Goal: Information Seeking & Learning: Learn about a topic

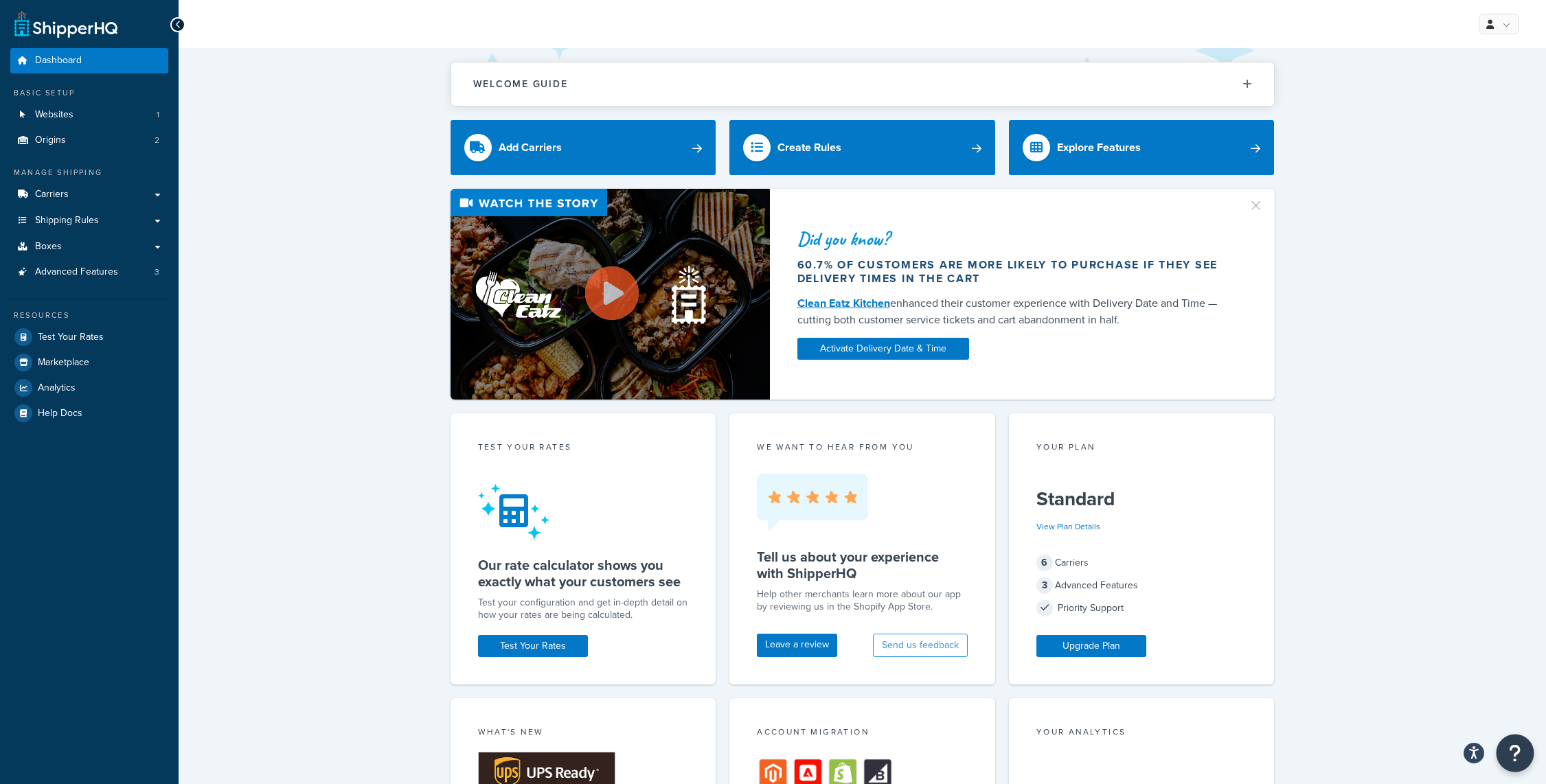
click at [1519, 759] on icon "Open Resource Center" at bounding box center [1515, 752] width 13 height 19
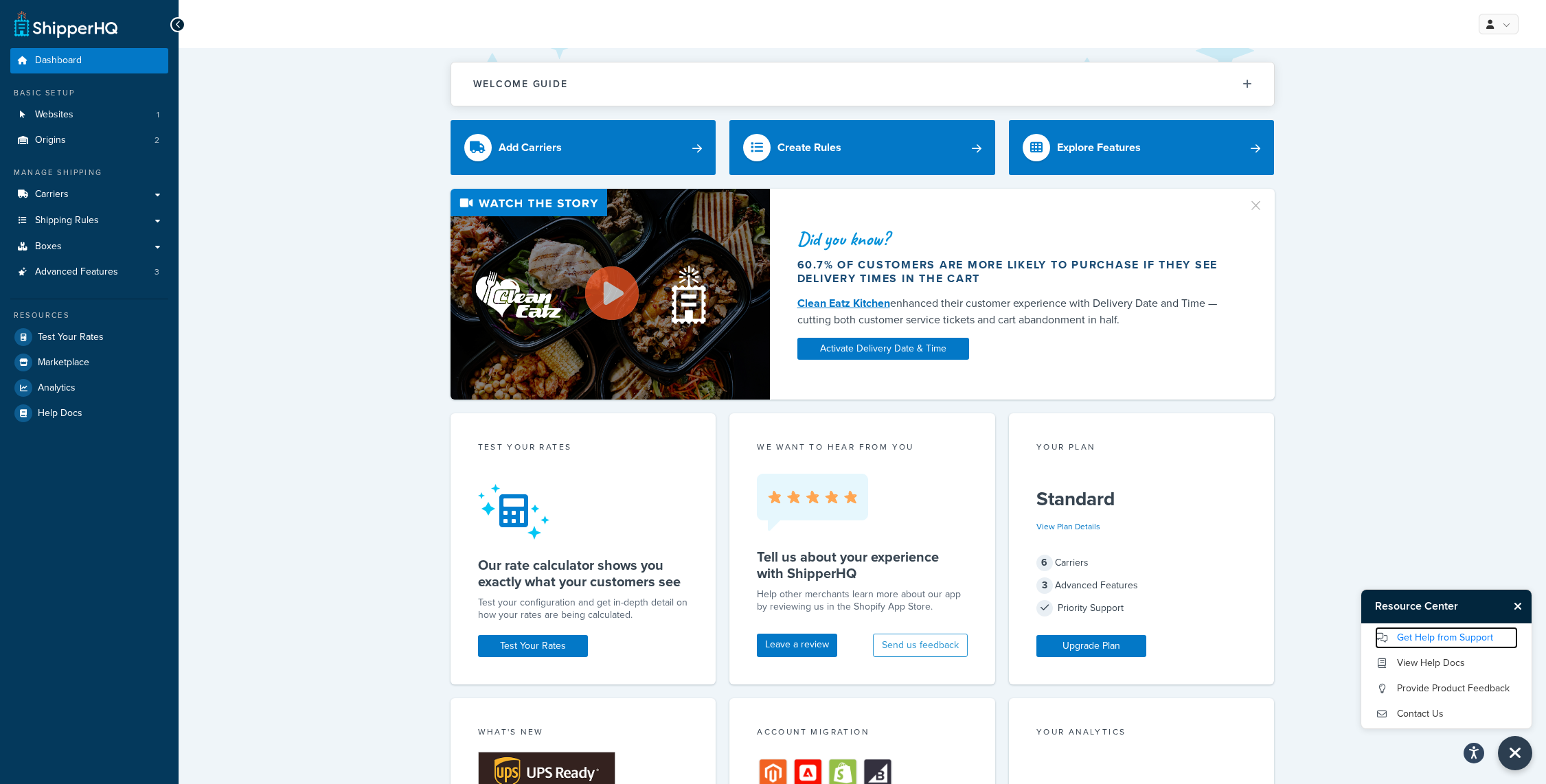
click at [1488, 638] on link "Get Help from Support" at bounding box center [1446, 638] width 143 height 22
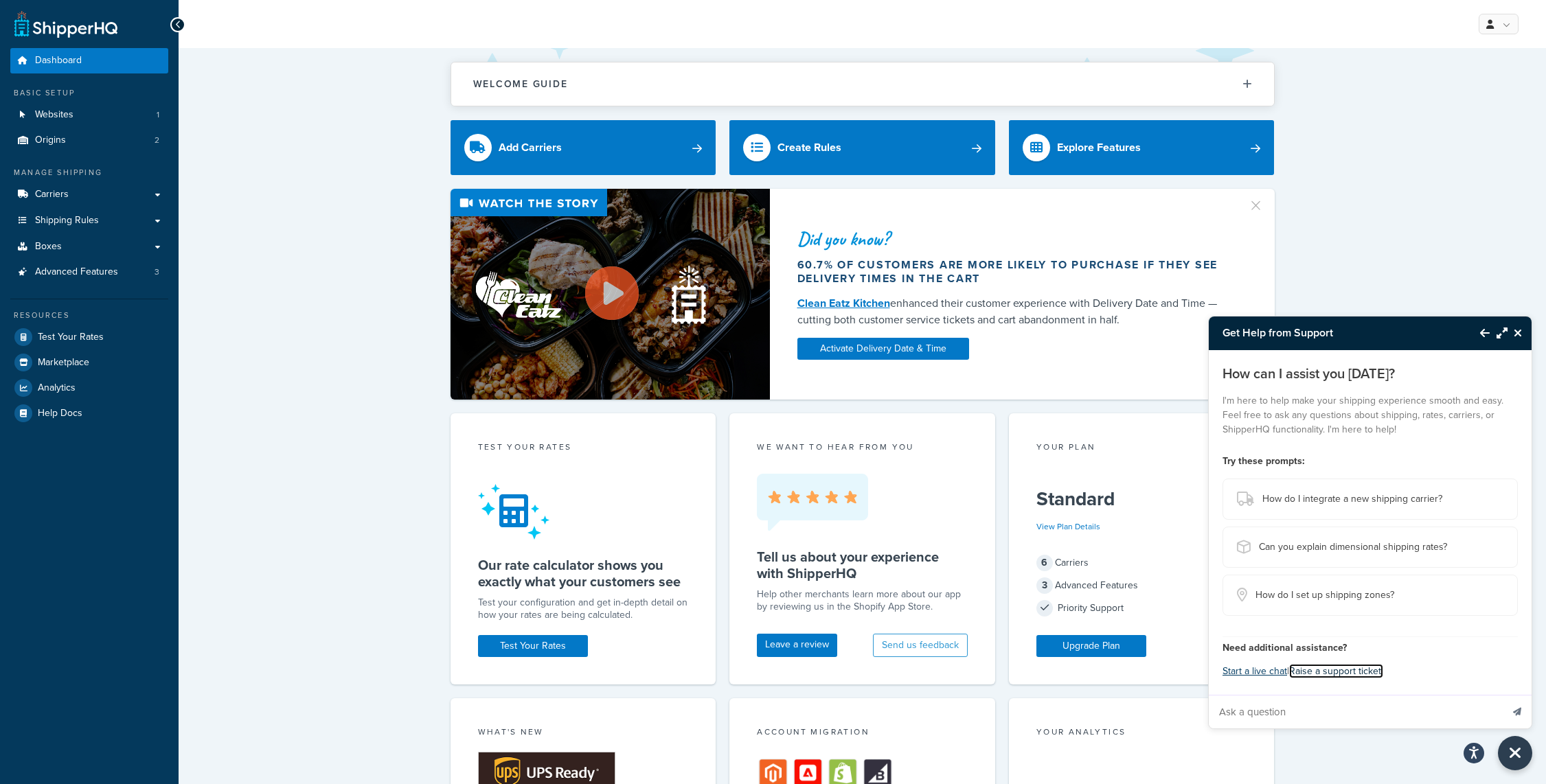
click at [1339, 675] on link "Raise a support ticket." at bounding box center [1336, 671] width 94 height 14
click at [160, 221] on link "Shipping Rules" at bounding box center [89, 220] width 158 height 25
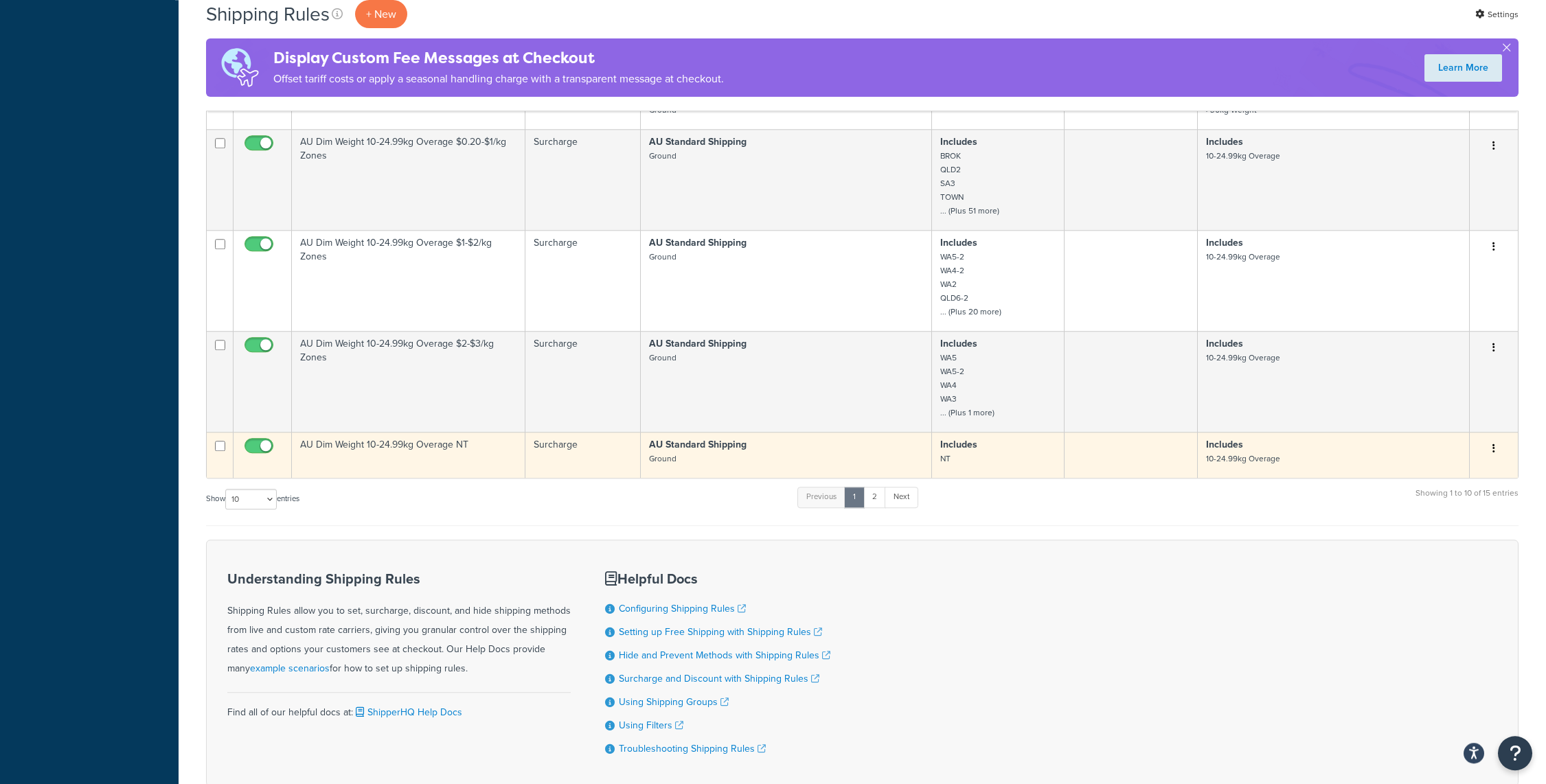
scroll to position [568, 0]
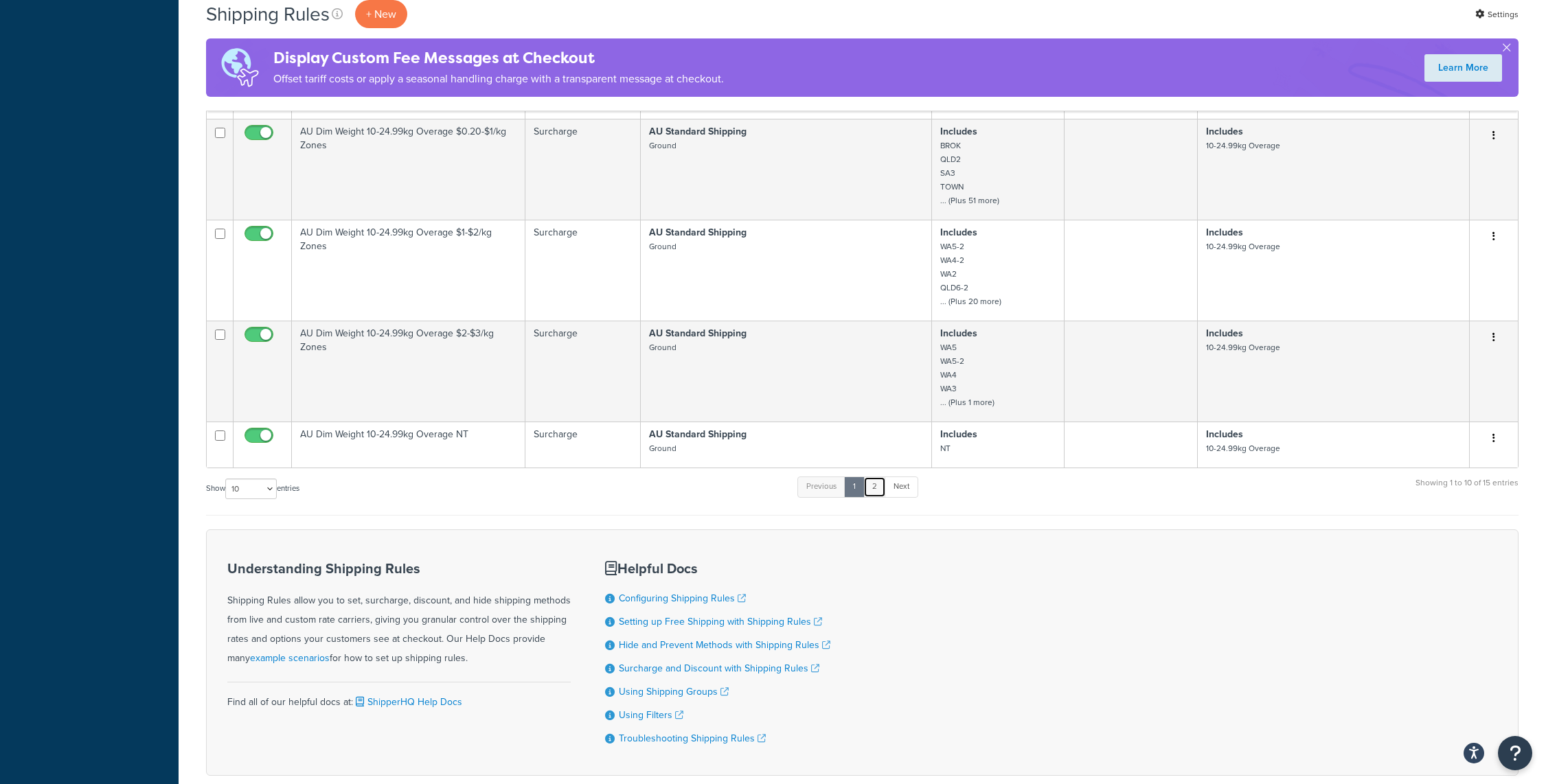
click at [880, 484] on link "2" at bounding box center [874, 486] width 23 height 21
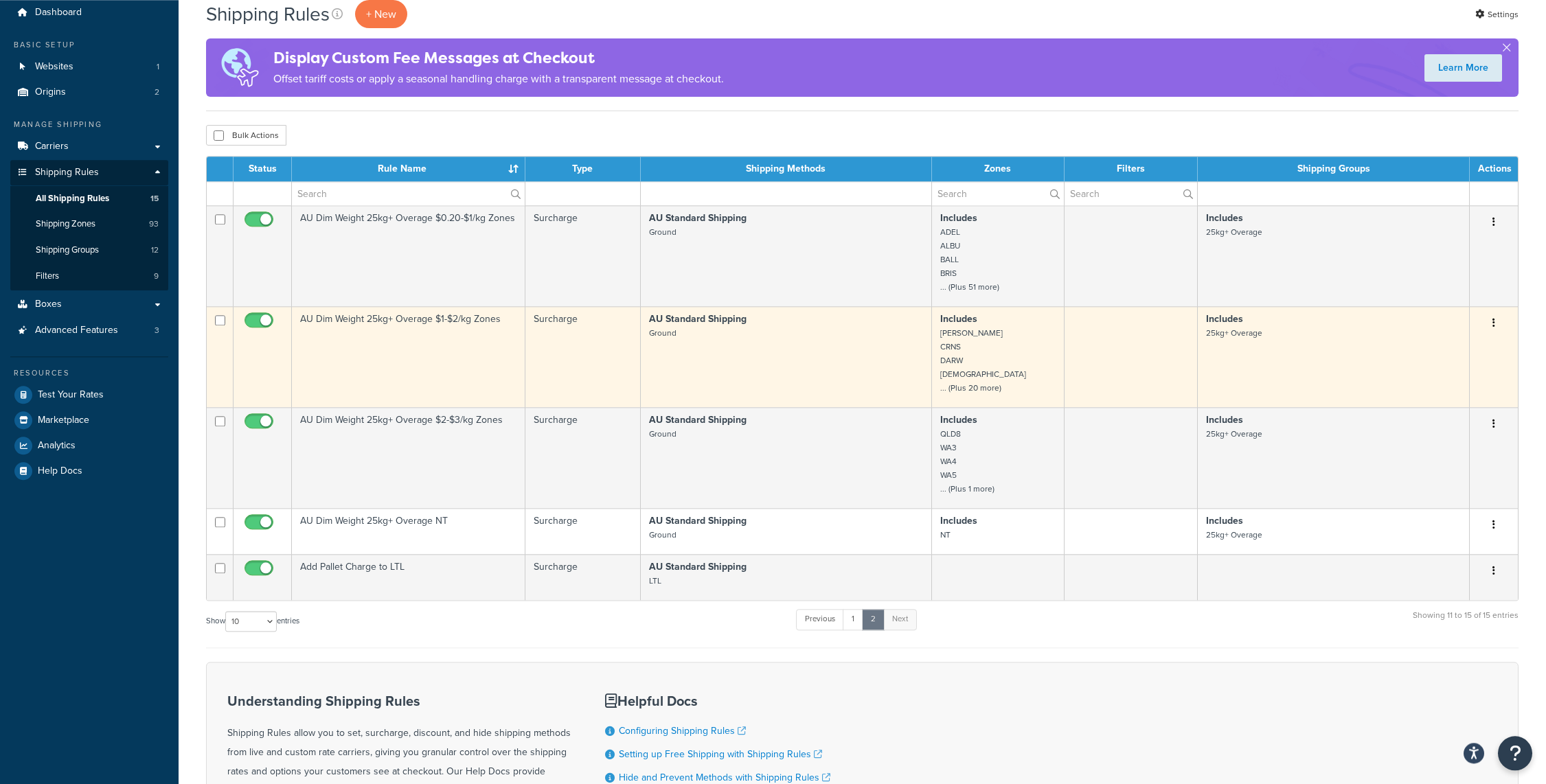
scroll to position [0, 0]
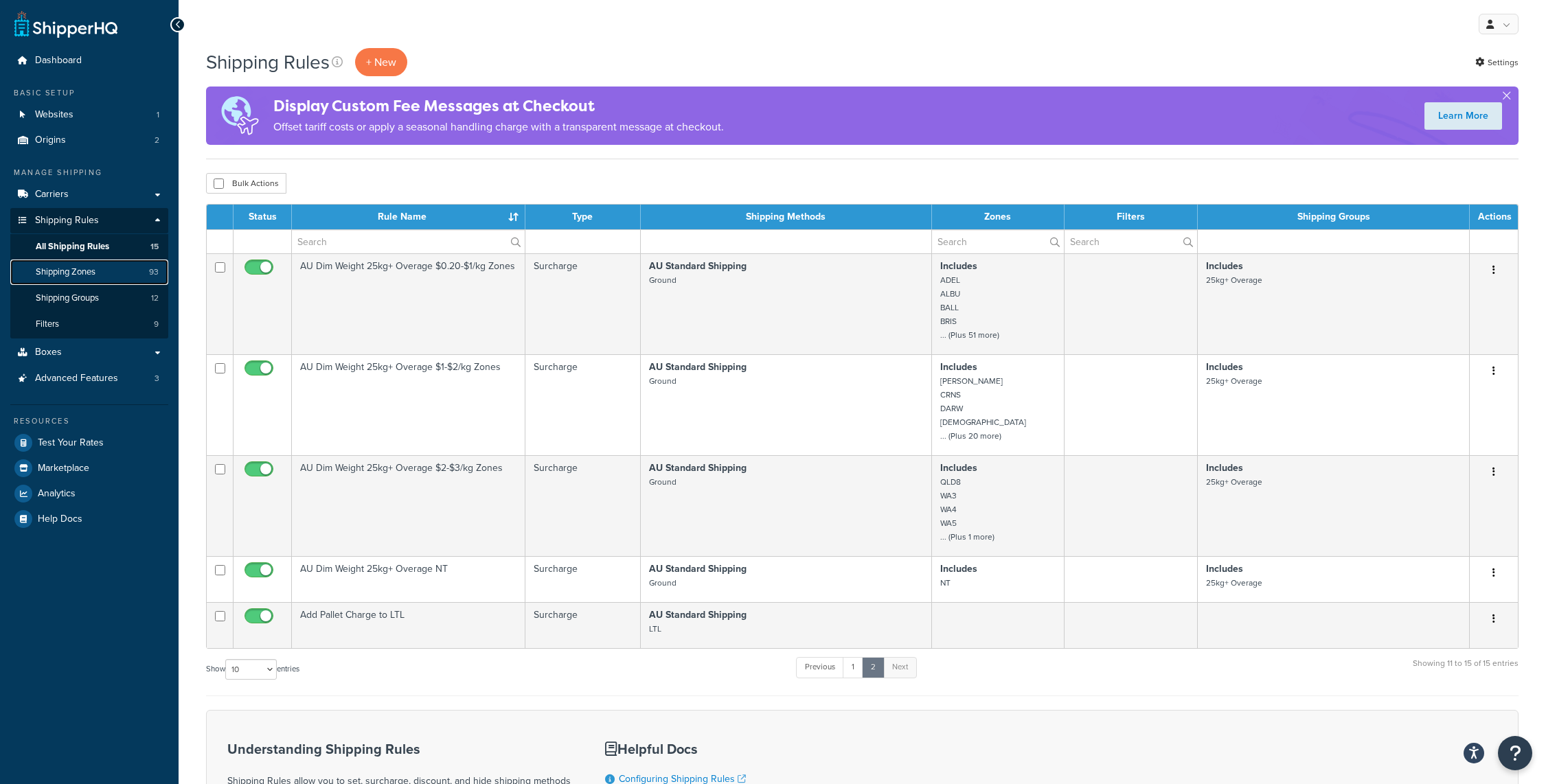
click at [102, 278] on link "Shipping Zones 93" at bounding box center [89, 272] width 158 height 25
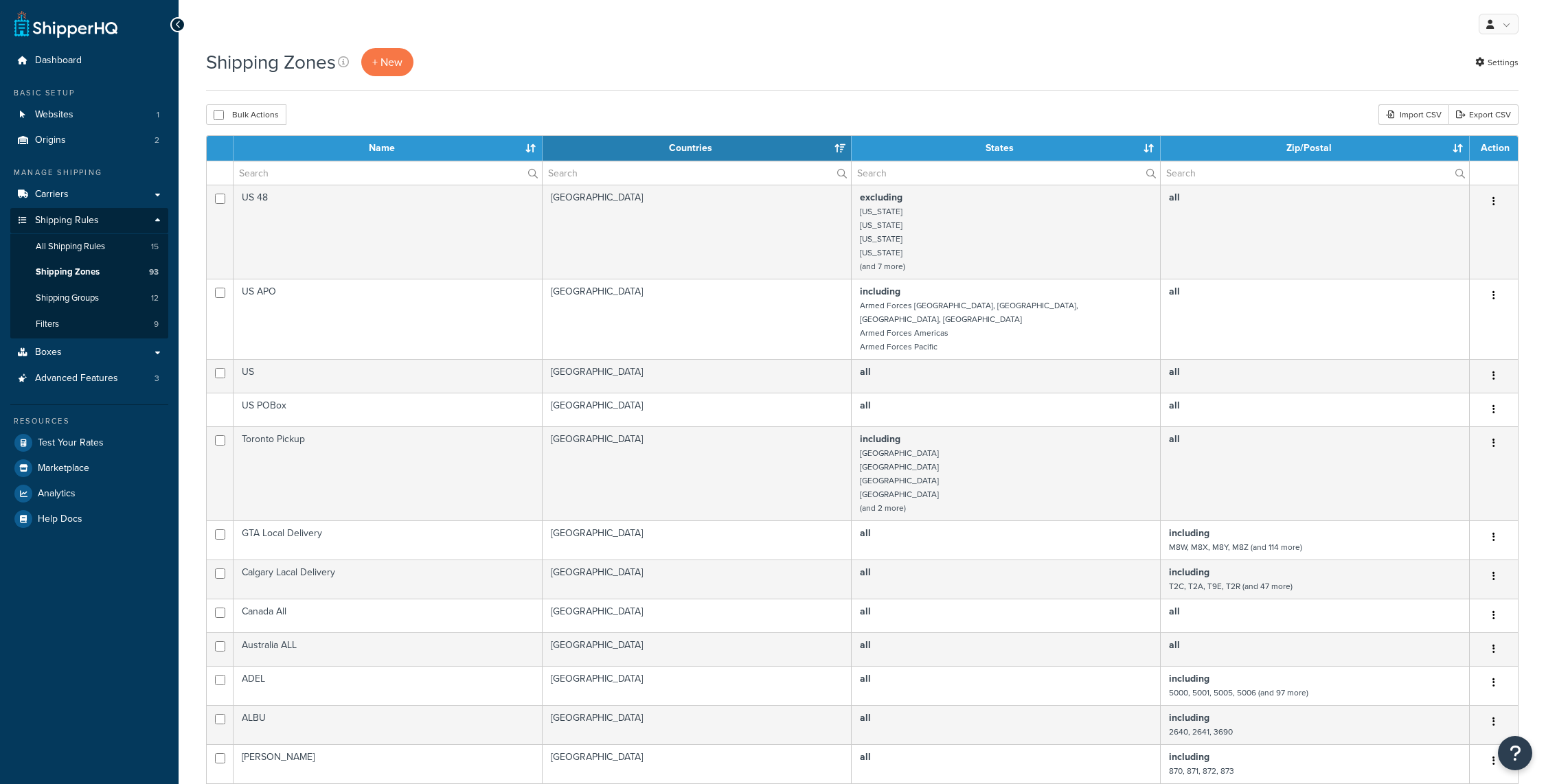
select select "15"
click at [99, 299] on span "Shipping Groups" at bounding box center [67, 299] width 63 height 12
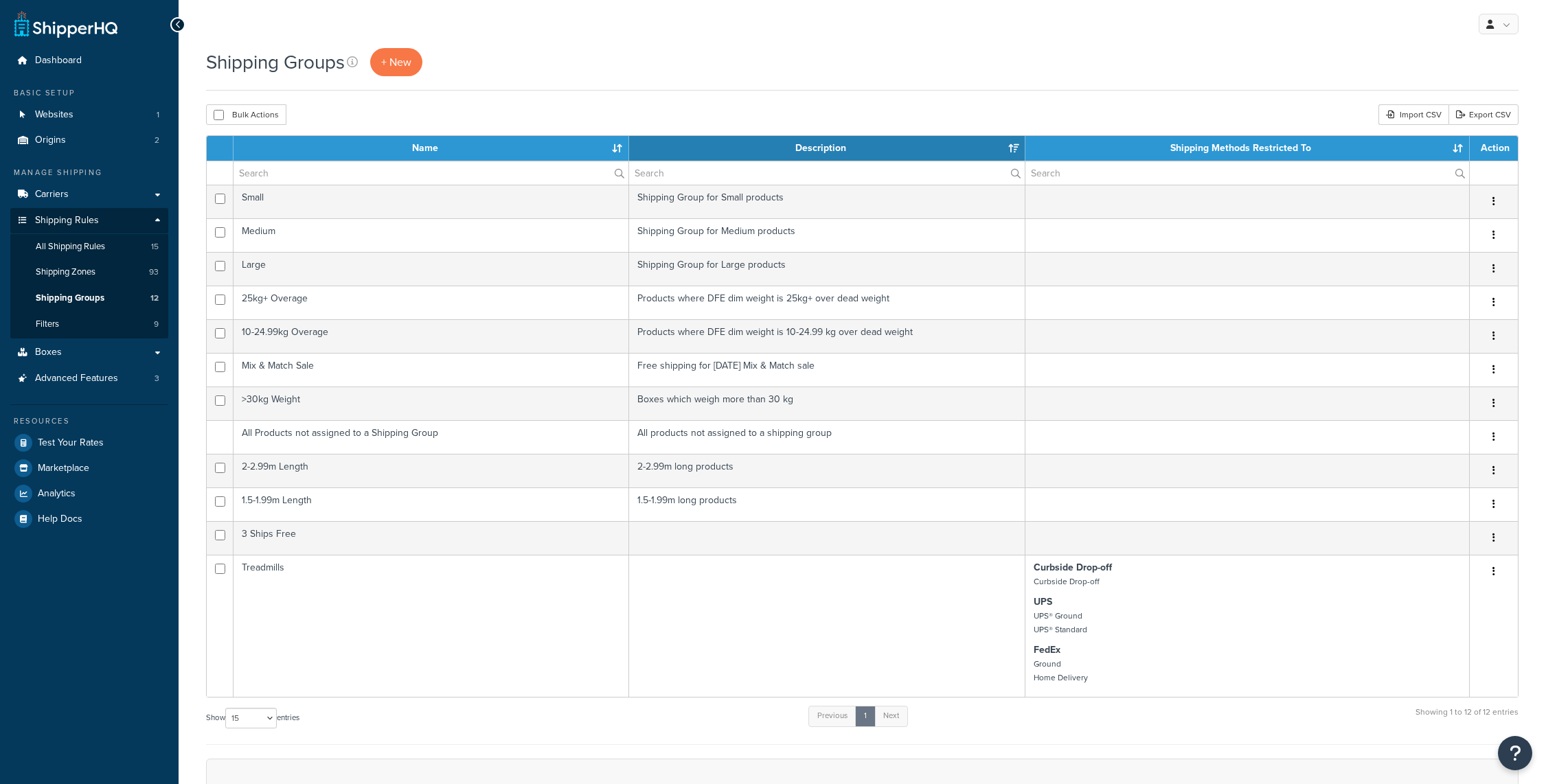
select select "15"
click at [88, 245] on span "All Shipping Rules" at bounding box center [70, 247] width 69 height 12
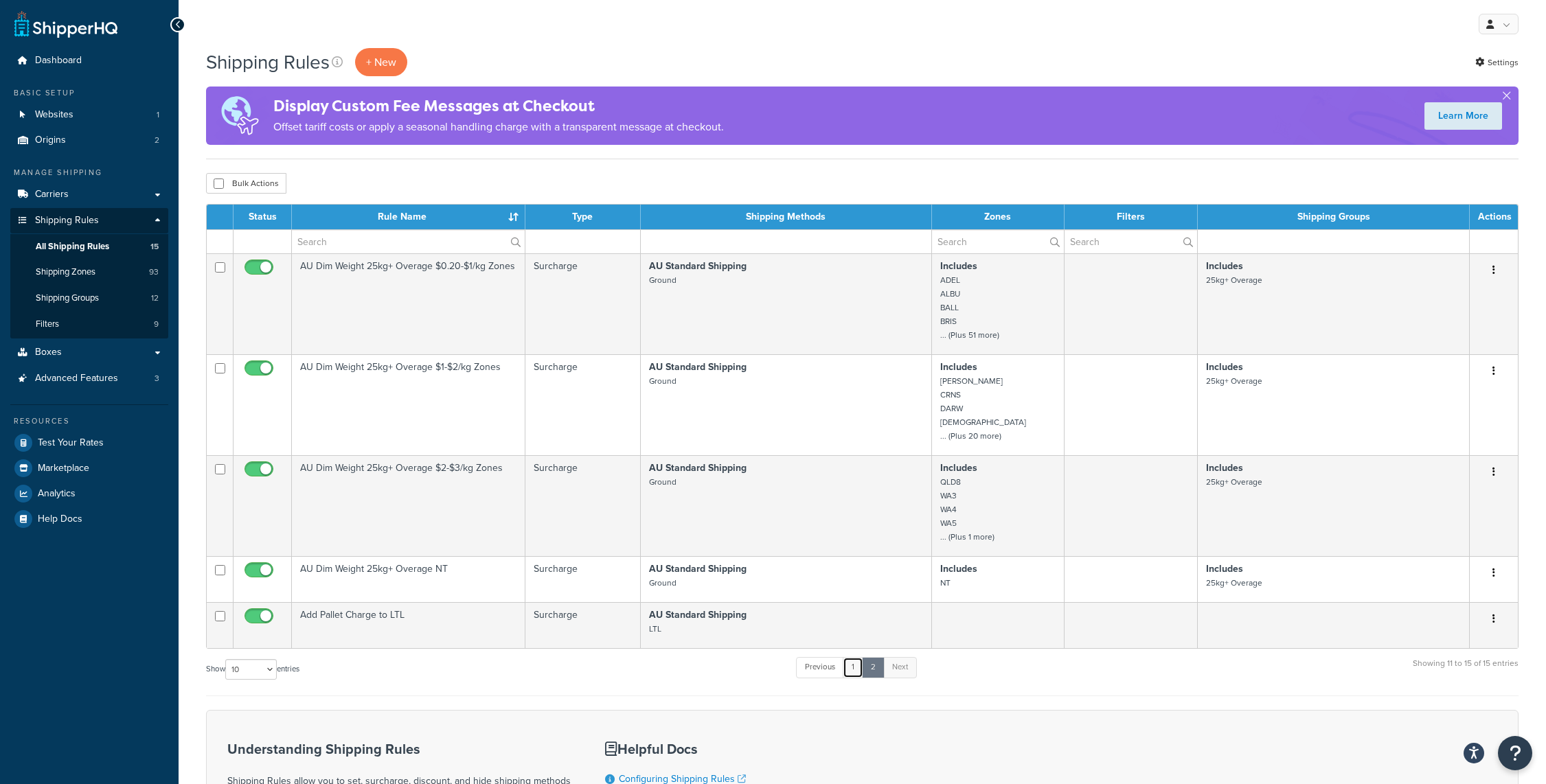
click at [851, 665] on link "1" at bounding box center [852, 667] width 21 height 21
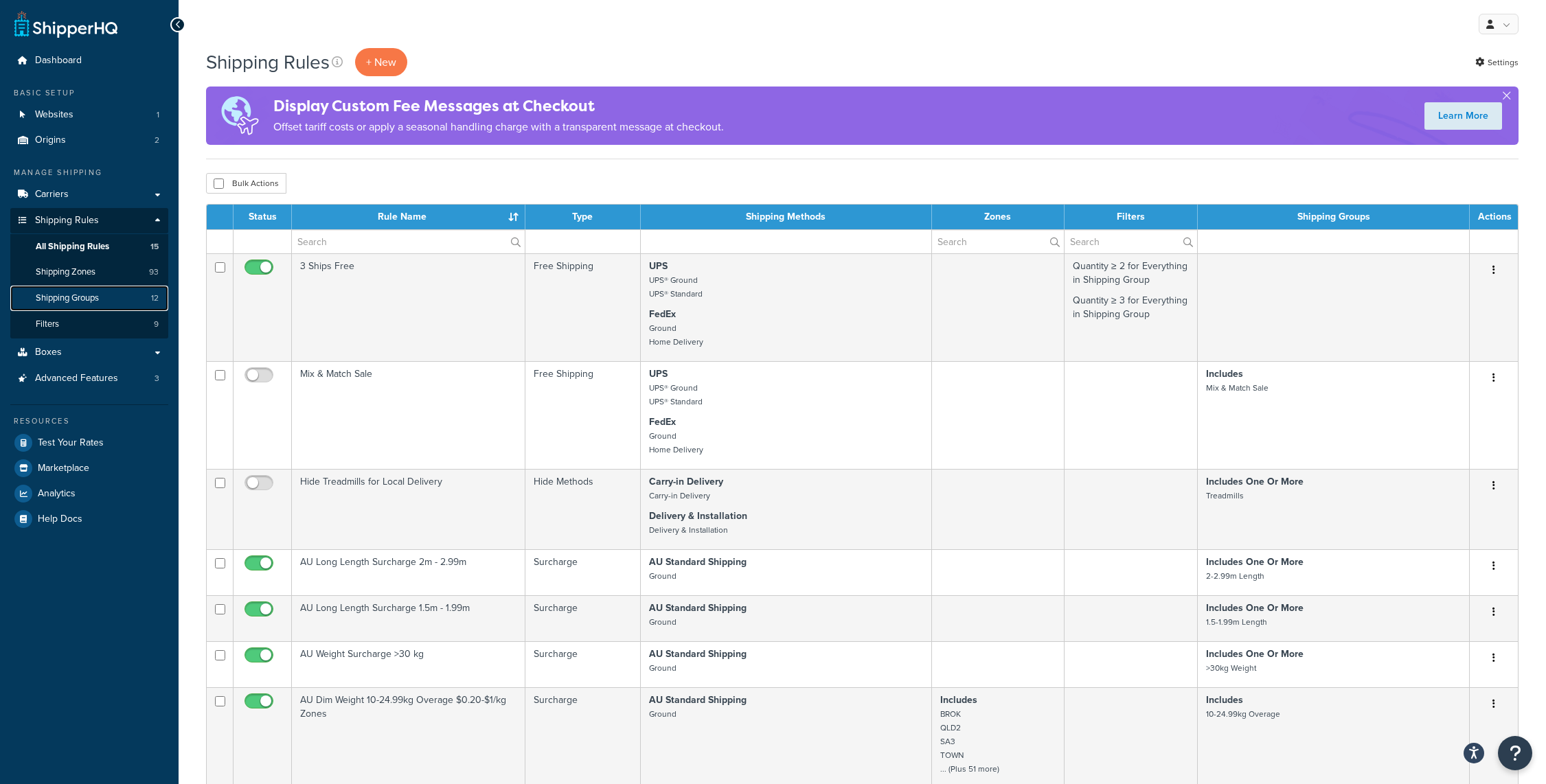
click at [114, 305] on link "Shipping Groups 12" at bounding box center [89, 298] width 158 height 25
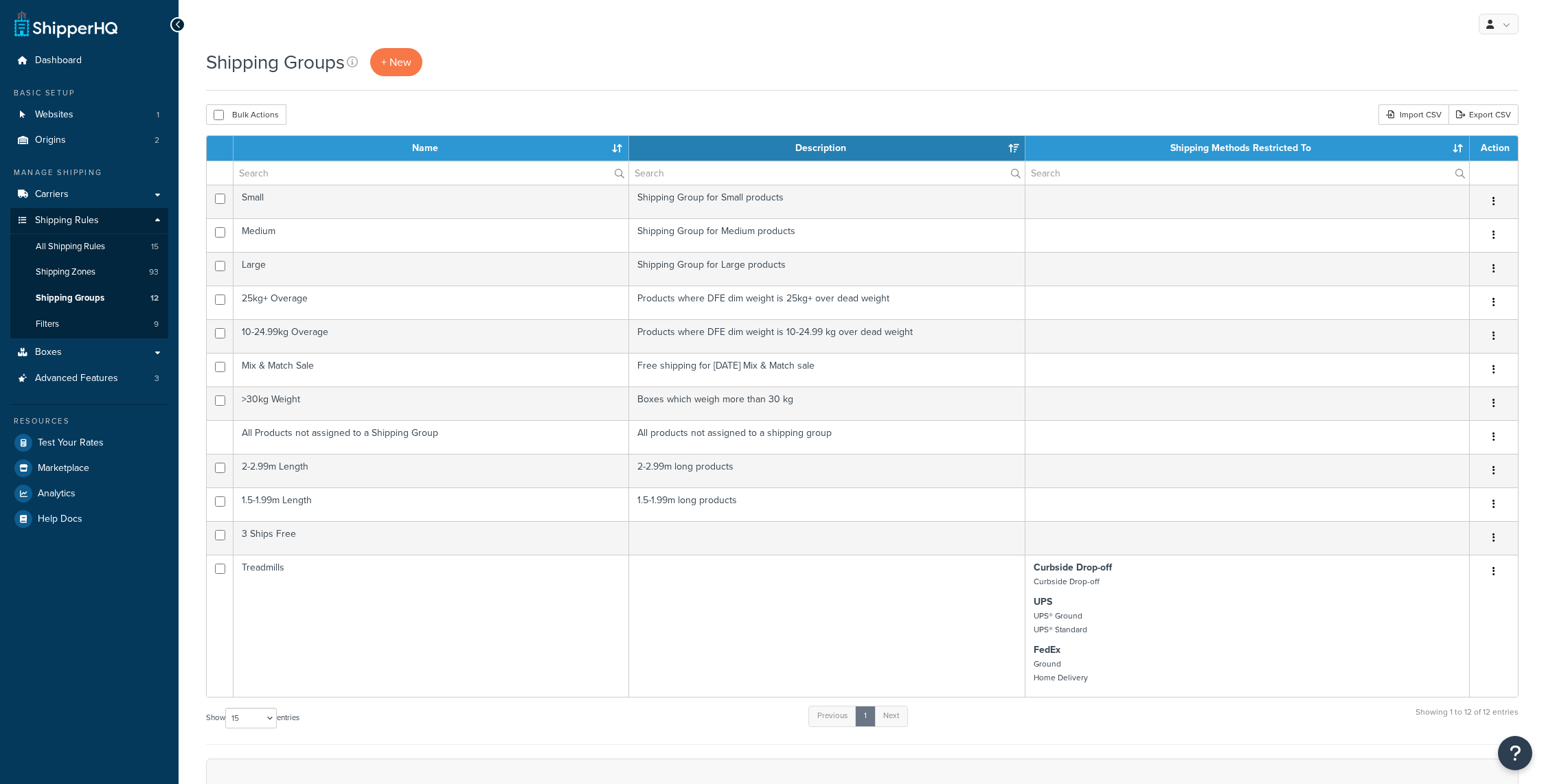
select select "15"
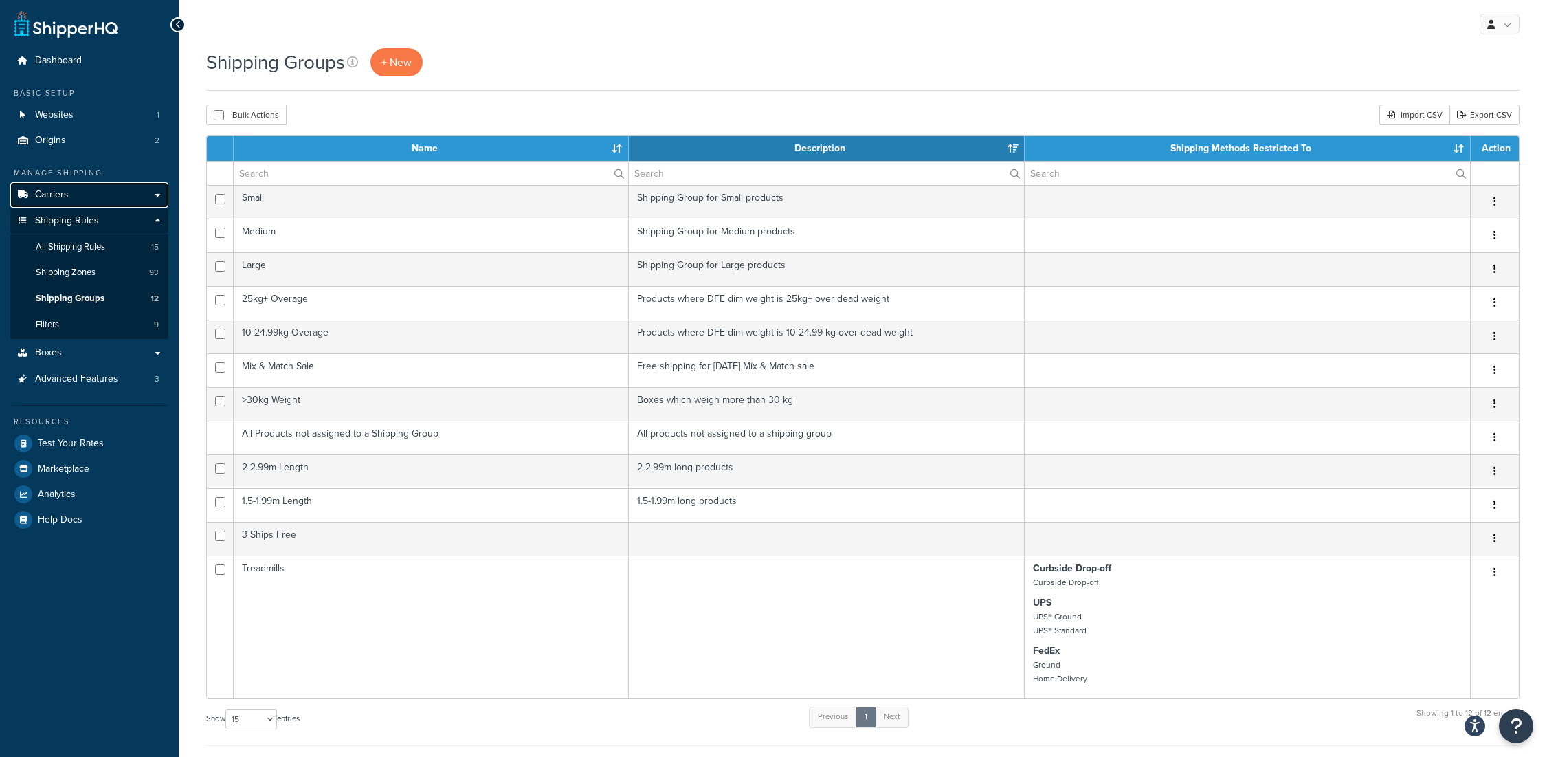
click at [100, 196] on link "Carriers" at bounding box center [89, 194] width 158 height 25
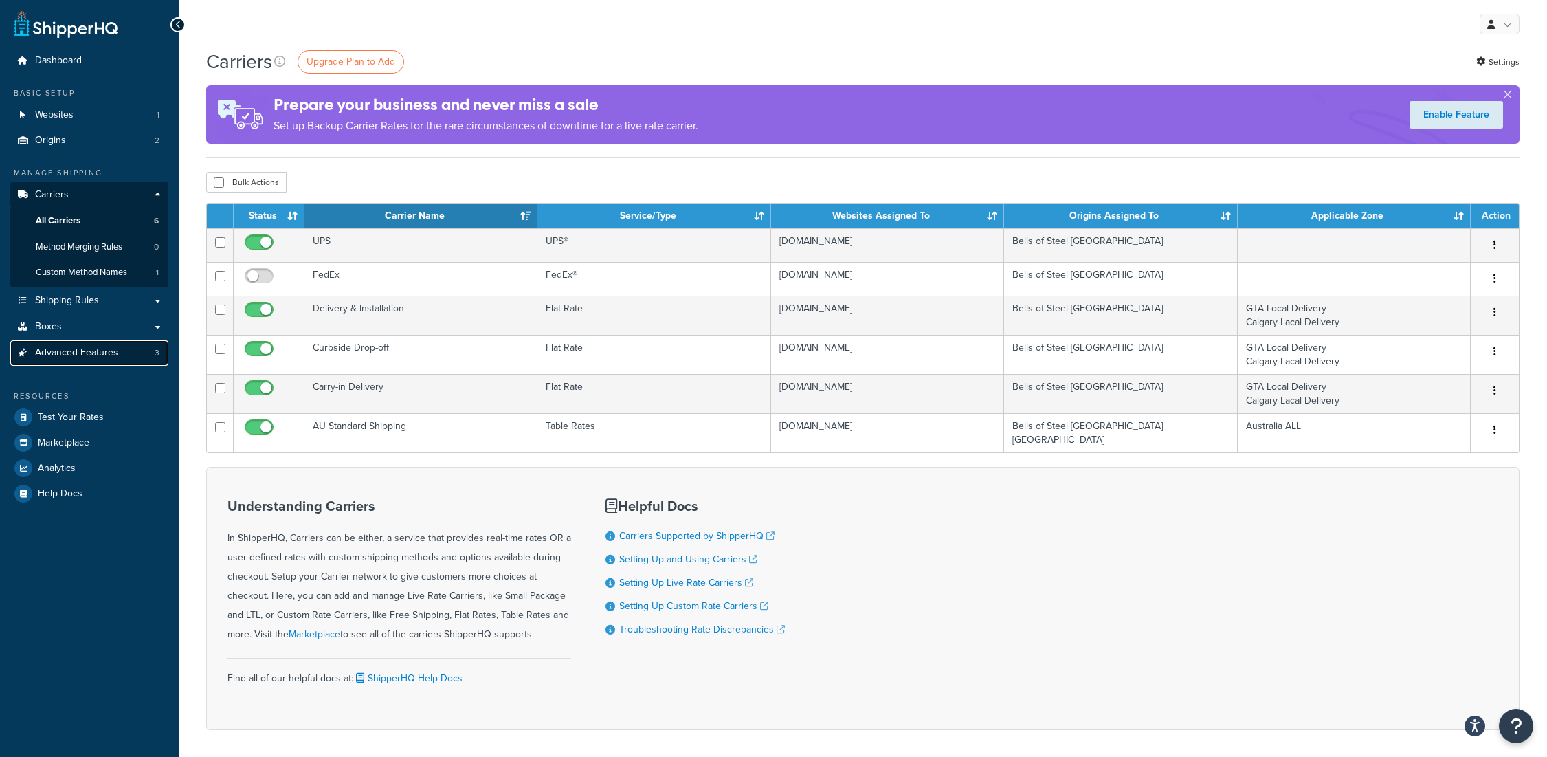
click at [113, 353] on span "Advanced Features" at bounding box center [76, 353] width 83 height 12
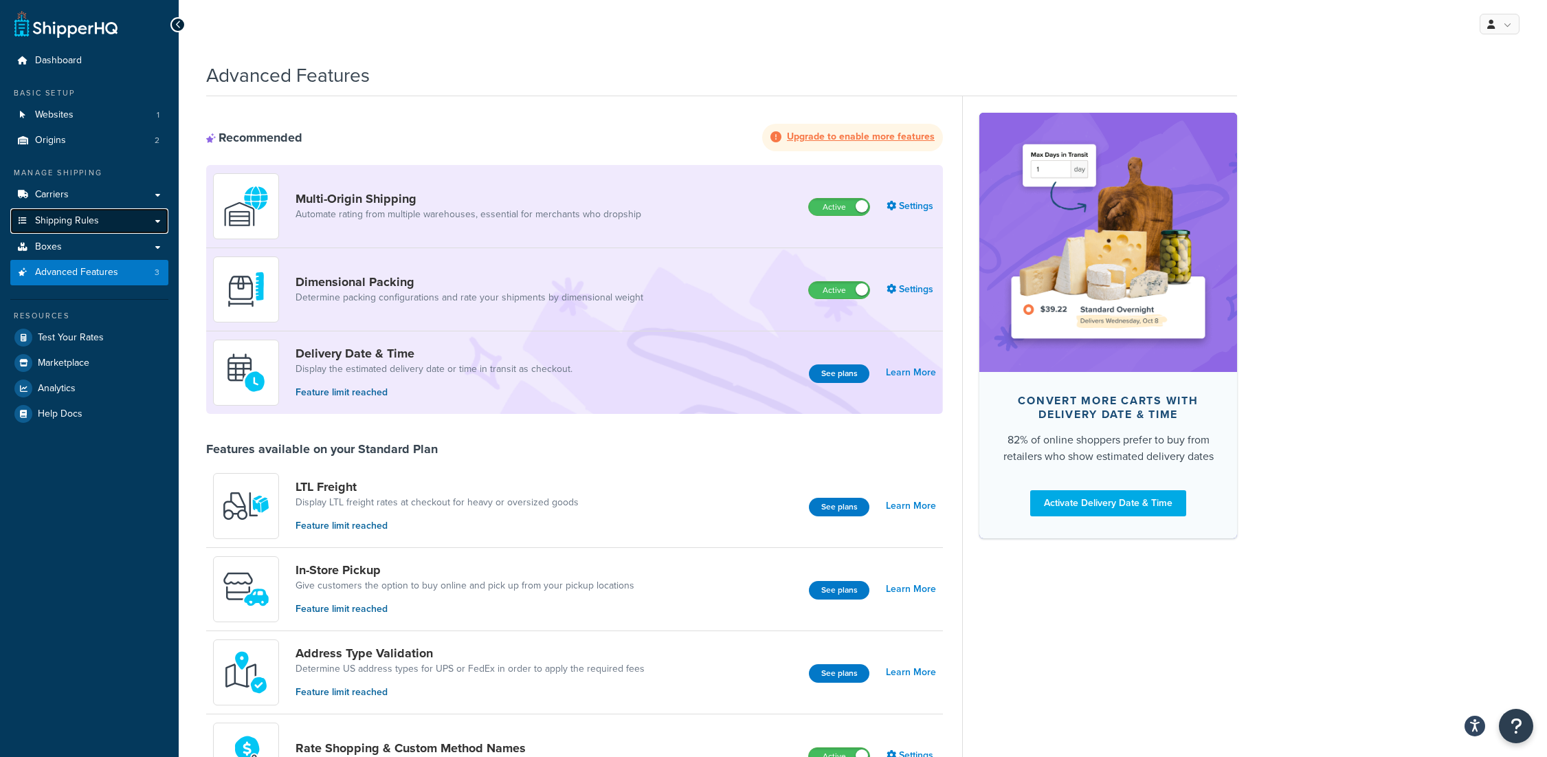
click at [124, 219] on link "Shipping Rules" at bounding box center [89, 220] width 158 height 25
